Goal: Book appointment/travel/reservation

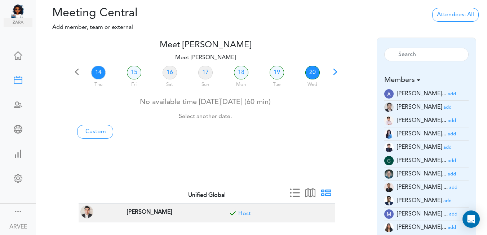
click at [314, 73] on link "20" at bounding box center [313, 73] width 14 height 14
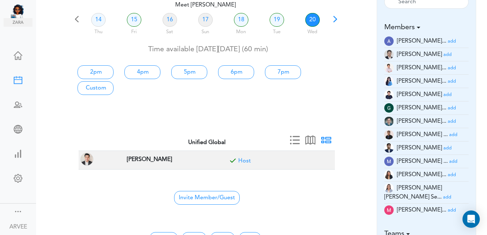
scroll to position [161, 0]
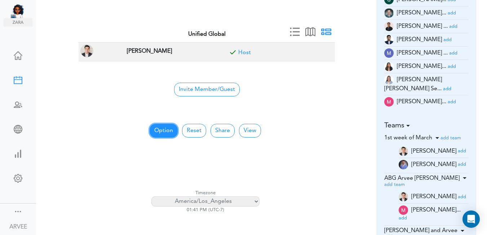
click at [163, 127] on button "Option" at bounding box center [164, 131] width 28 height 14
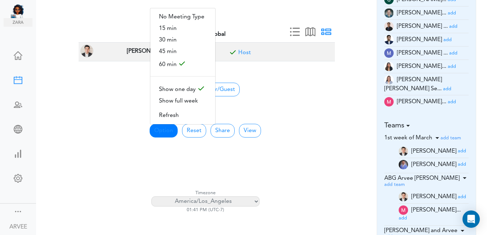
click at [328, 114] on div "Option No Meeting Type 15 min 30 min 45 min 60 min Show one day Show full week …" at bounding box center [205, 178] width 267 height 140
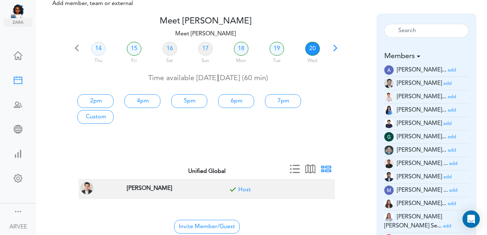
scroll to position [1, 0]
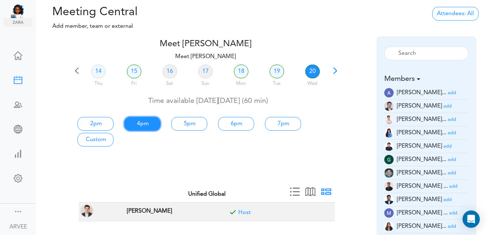
click at [146, 125] on link "4pm" at bounding box center [142, 124] width 36 height 14
type input "Meet [PERSON_NAME]"
type input "[URL][DOMAIN_NAME][SECURITY_DATA]"
type input "[DATE]T16:00"
type input "[DATE]T17:00"
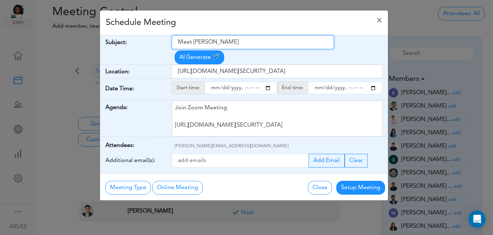
drag, startPoint x: 176, startPoint y: 41, endPoint x: 249, endPoint y: 41, distance: 72.1
click at [249, 41] on input "Meet [PERSON_NAME]" at bounding box center [253, 42] width 162 height 14
paste input "[PERSON_NAME]"
click at [177, 41] on input "[PERSON_NAME]" at bounding box center [253, 42] width 162 height 14
type input "Paid Consultation: [PERSON_NAME]"
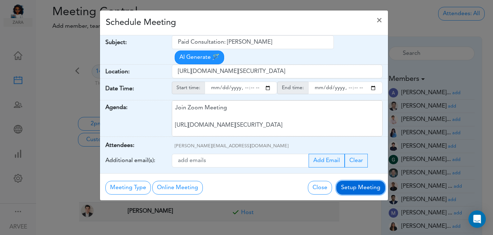
click at [359, 181] on button "Setup Meeting" at bounding box center [360, 188] width 49 height 14
